Goal: Transaction & Acquisition: Purchase product/service

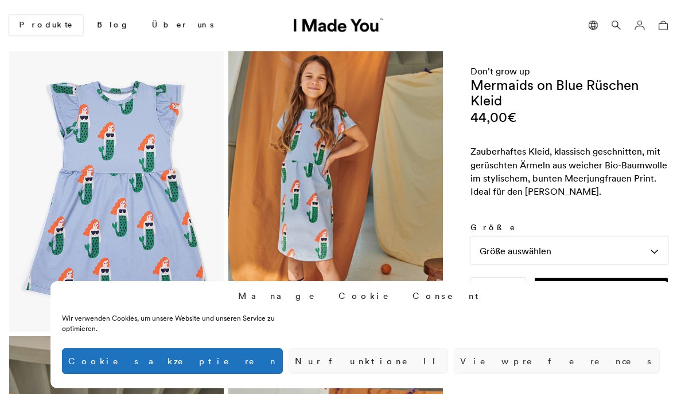
scroll to position [0, 663]
click at [616, 254] on div "Größe auswählen" at bounding box center [568, 251] width 197 height 28
click at [283, 360] on button "Cookies akzeptieren" at bounding box center [172, 362] width 221 height 26
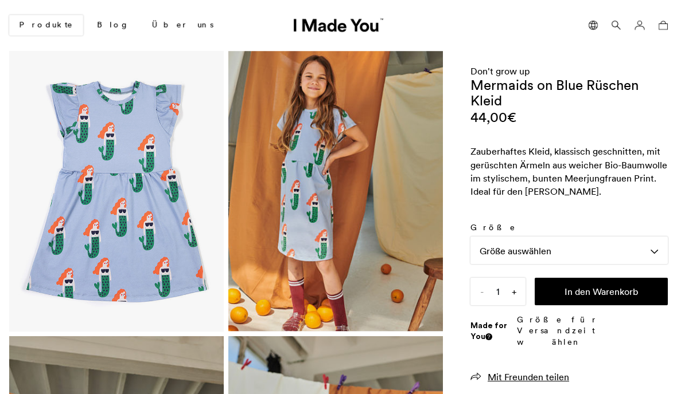
scroll to position [0, 0]
click at [634, 245] on div "Größe auswählen" at bounding box center [568, 251] width 197 height 28
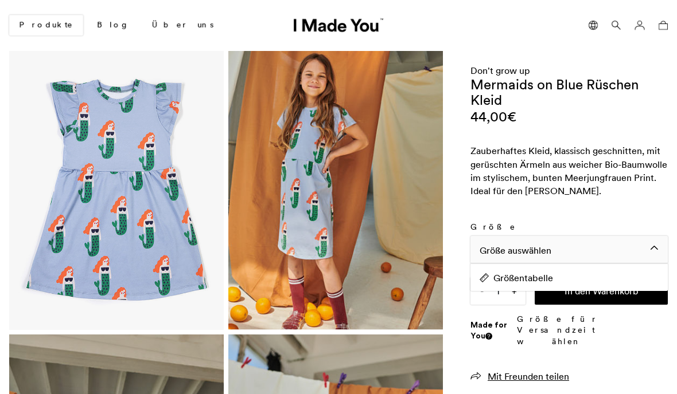
click at [627, 247] on div "Größe auswählen" at bounding box center [568, 250] width 197 height 28
click at [307, 30] on icon at bounding box center [338, 25] width 89 height 14
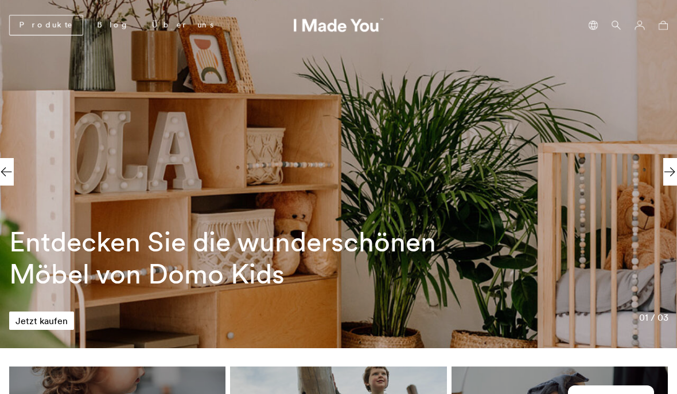
scroll to position [0, 487]
click at [29, 33] on link "Produkte" at bounding box center [46, 25] width 74 height 21
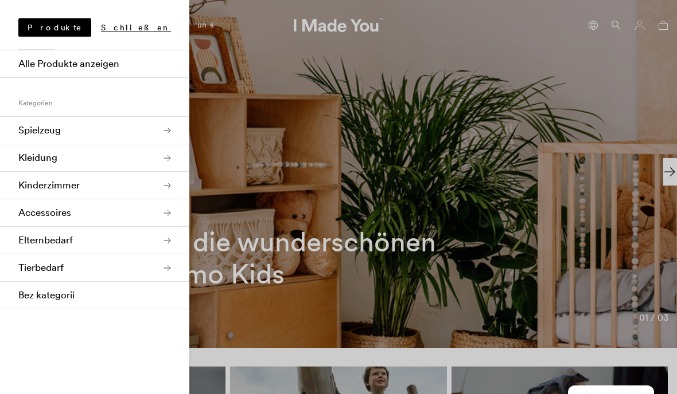
click at [166, 159] on link "Kleidung" at bounding box center [94, 158] width 189 height 28
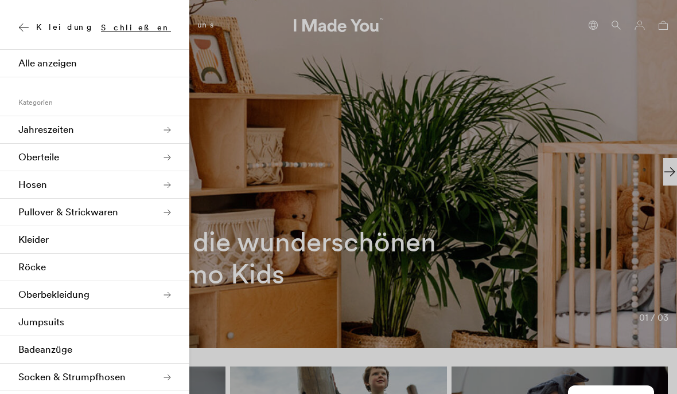
click at [162, 154] on link "Oberteile" at bounding box center [94, 158] width 189 height 28
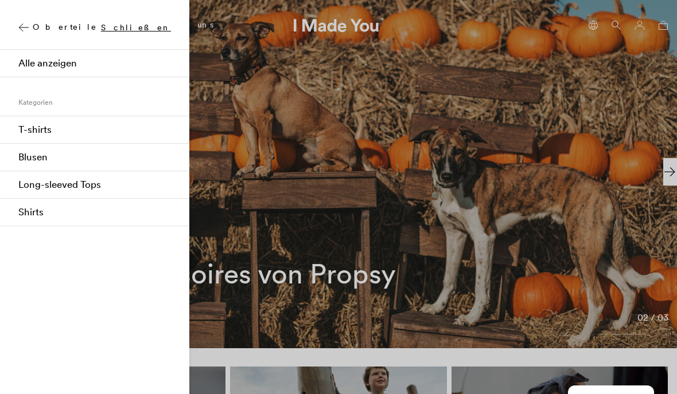
click at [612, 255] on div at bounding box center [338, 197] width 677 height 394
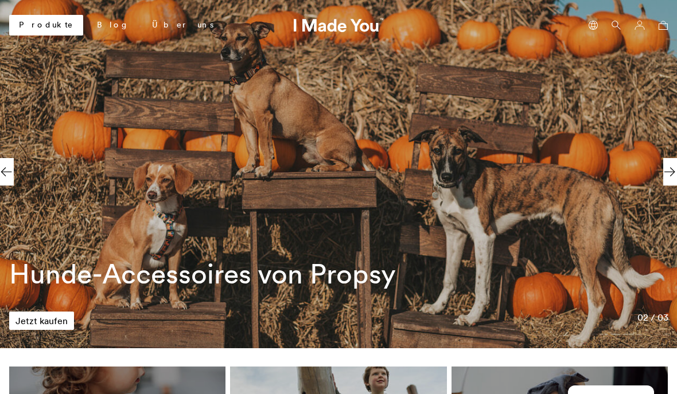
click at [34, 17] on link "Produkte" at bounding box center [46, 25] width 74 height 21
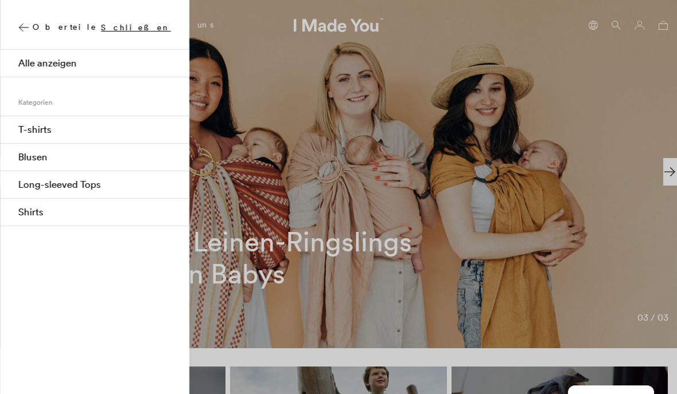
click at [34, 67] on link "Alle anzeigen" at bounding box center [94, 64] width 189 height 28
